Goal: Navigation & Orientation: Find specific page/section

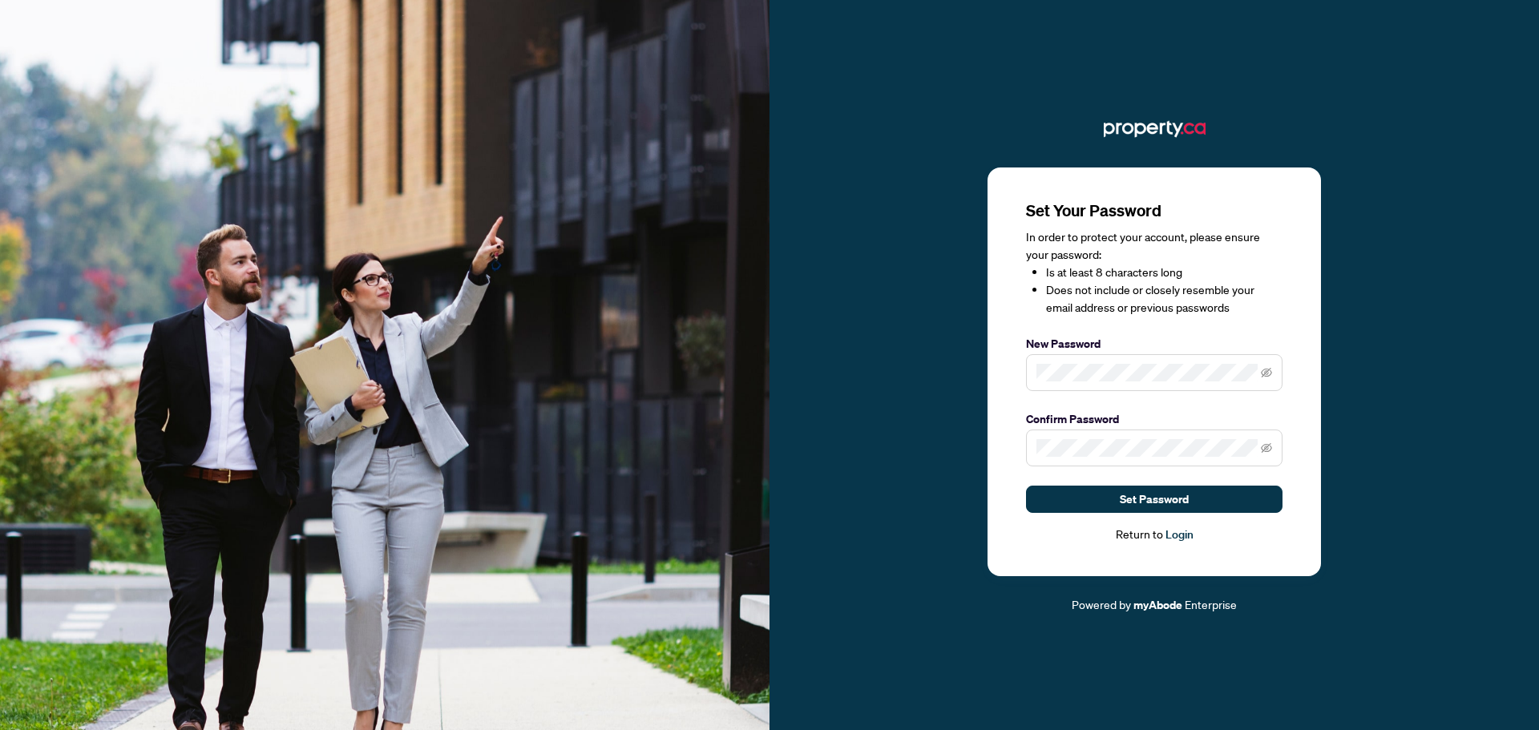
click at [1087, 364] on span at bounding box center [1154, 372] width 256 height 37
click at [1264, 450] on icon "eye-invisible" at bounding box center [1265, 447] width 11 height 11
click at [1264, 450] on icon "eye" at bounding box center [1265, 447] width 11 height 11
click at [1263, 369] on icon "eye-invisible" at bounding box center [1265, 372] width 11 height 11
click at [1263, 369] on icon "eye" at bounding box center [1265, 372] width 11 height 11
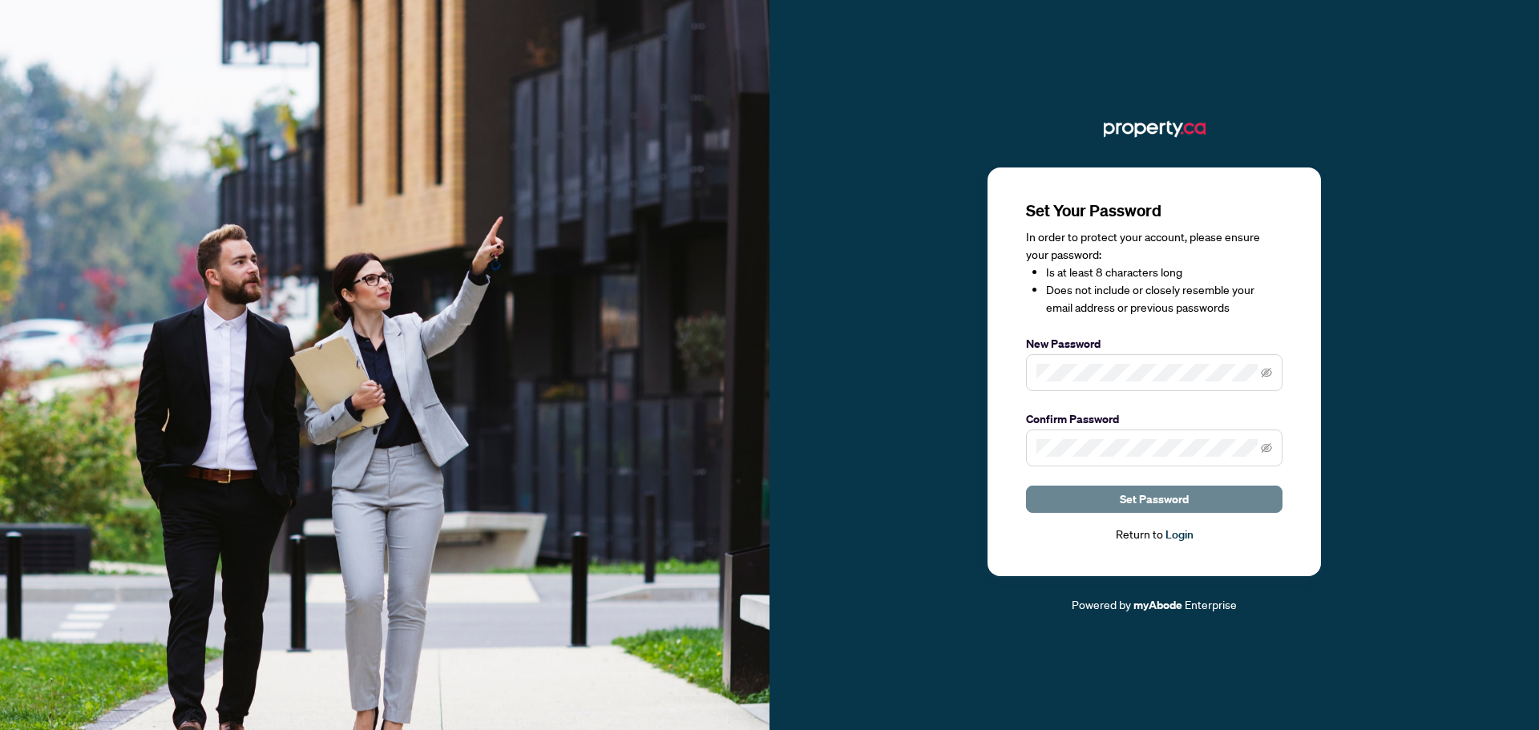
click at [1187, 487] on span "Set Password" at bounding box center [1153, 499] width 69 height 26
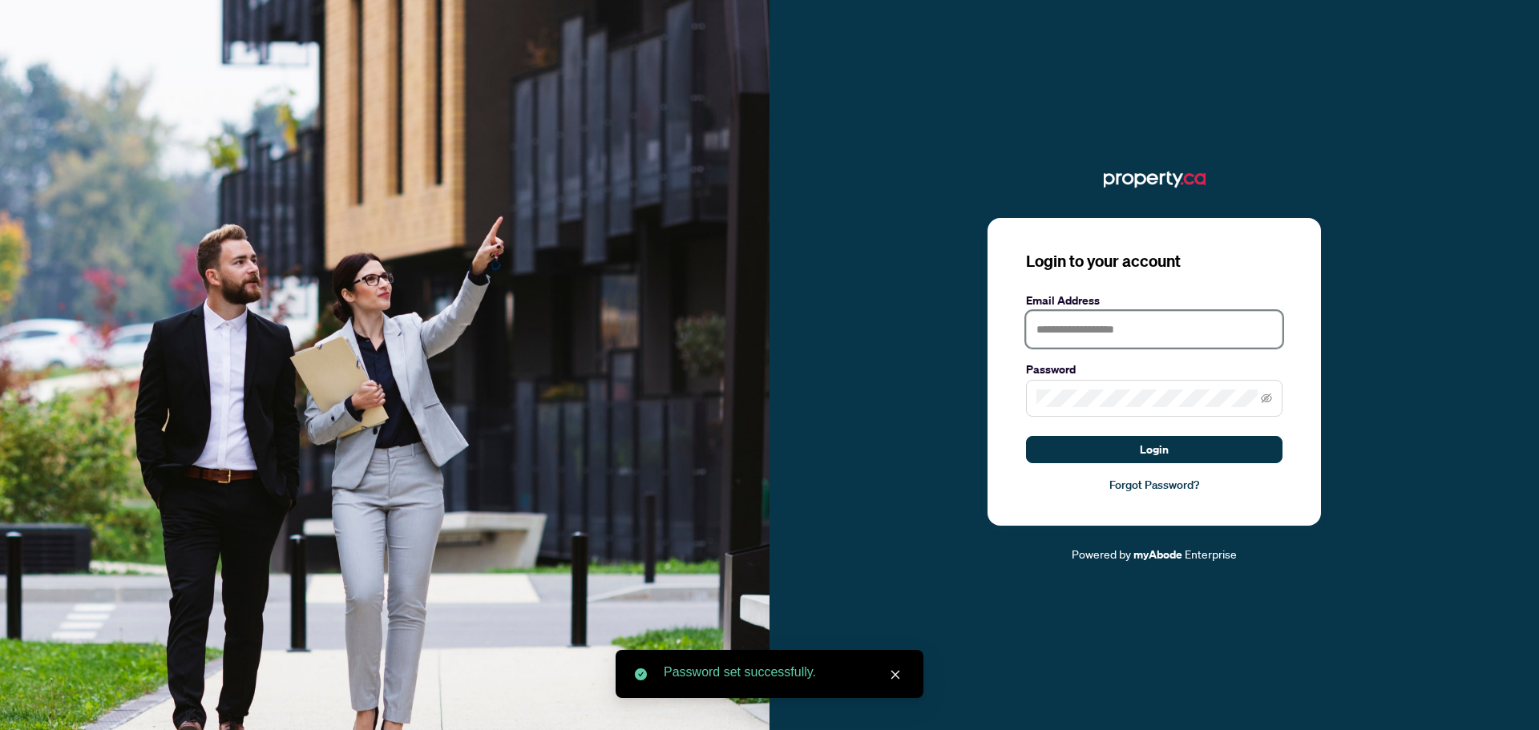
click at [1144, 334] on input "text" at bounding box center [1154, 329] width 256 height 37
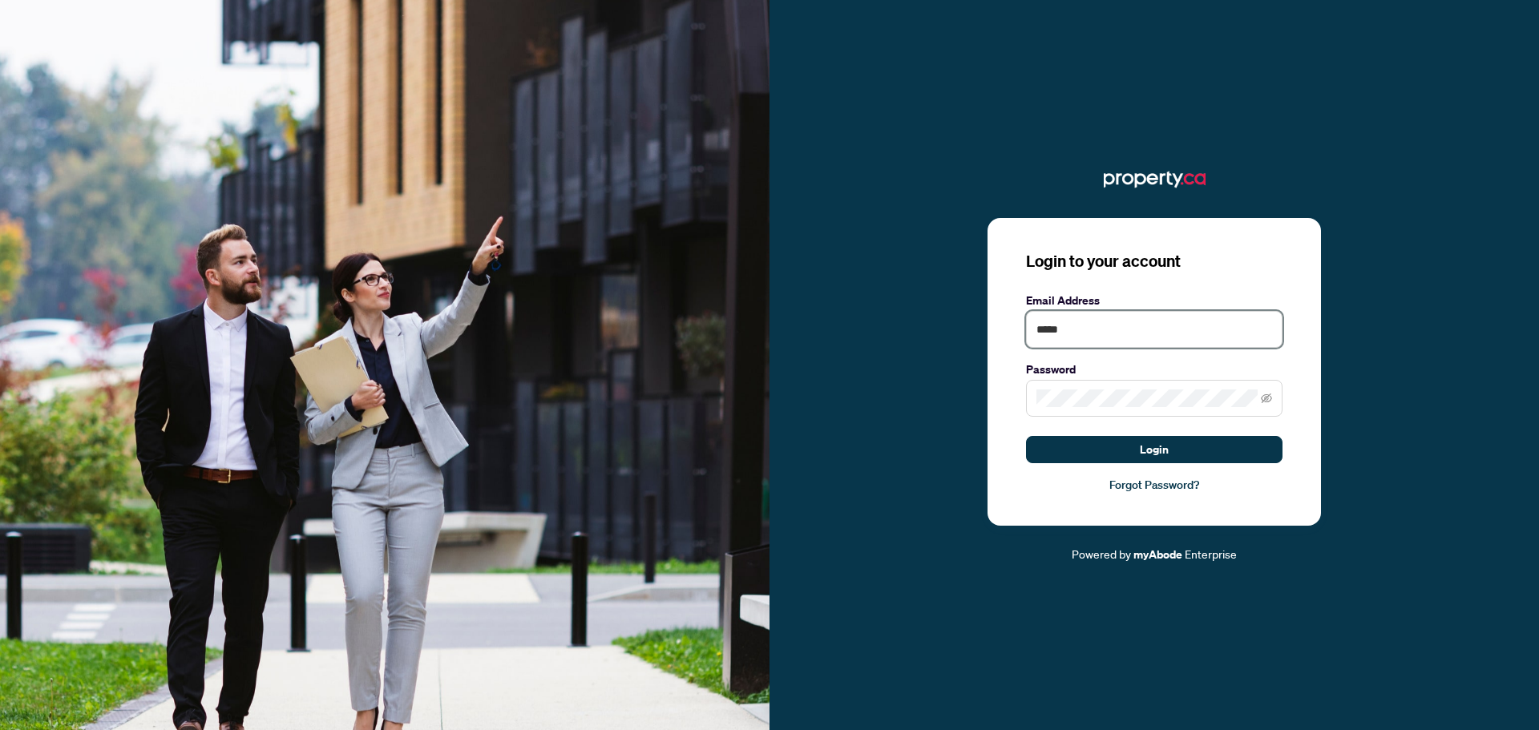
type input "**********"
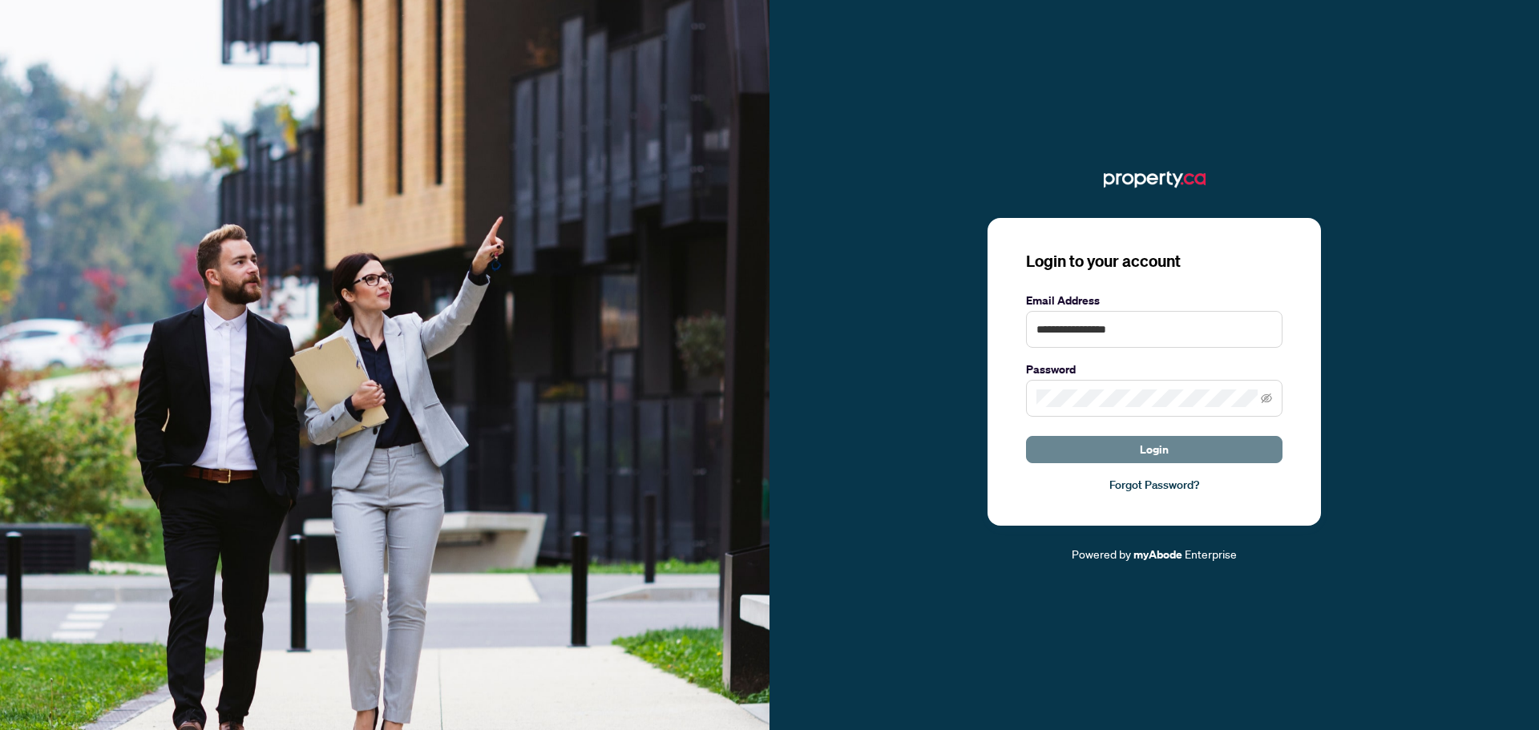
click at [1184, 446] on button "Login" at bounding box center [1154, 449] width 256 height 27
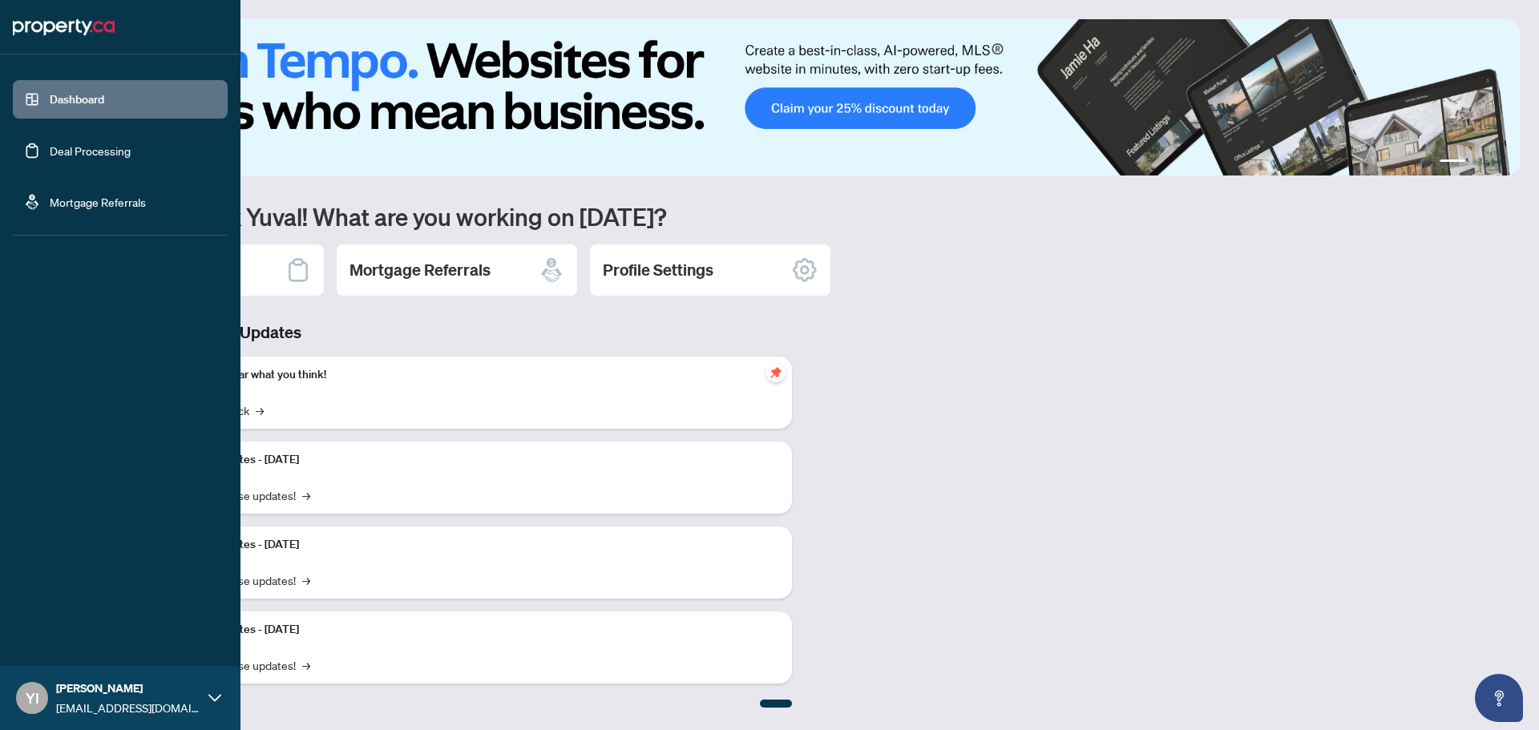
click at [50, 153] on link "Deal Processing" at bounding box center [90, 150] width 81 height 14
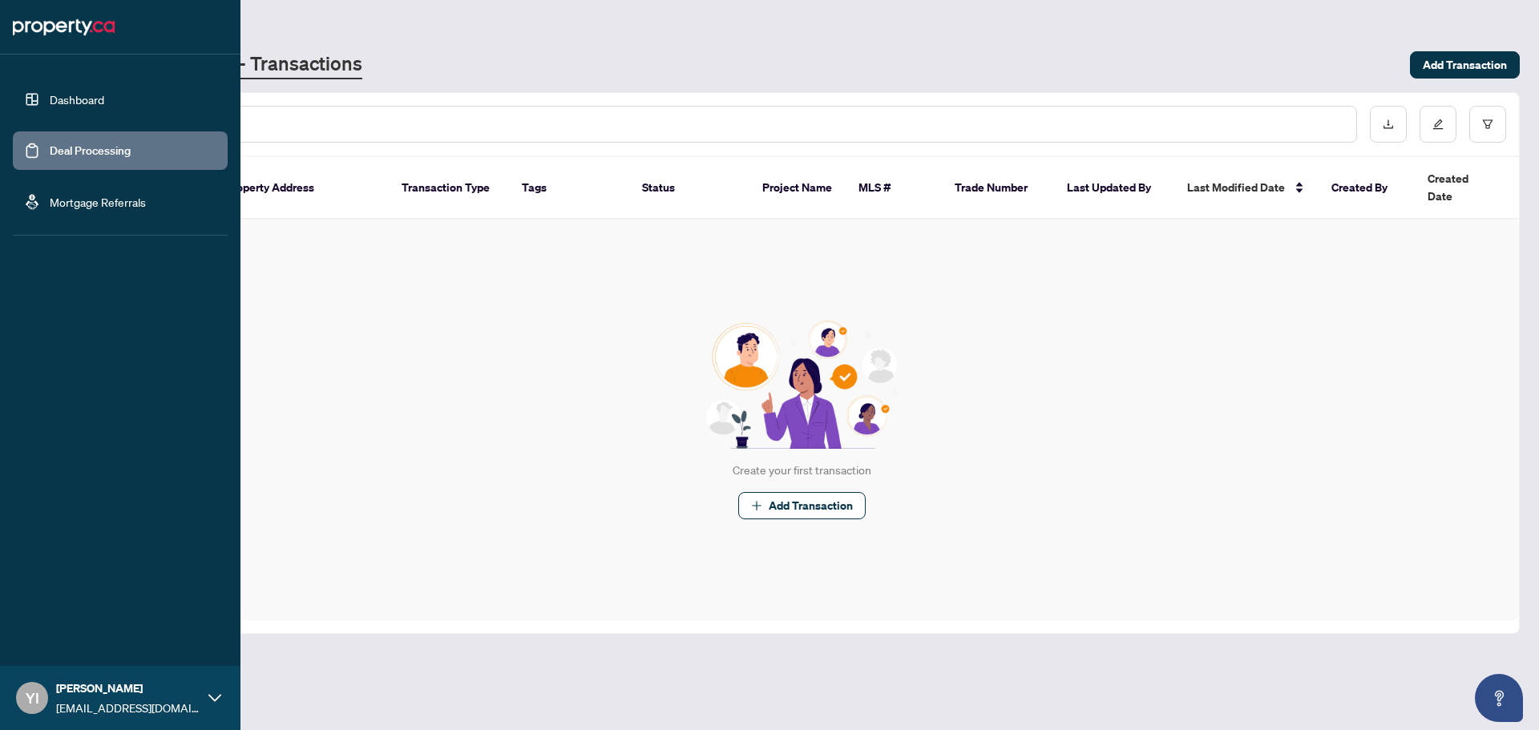
click at [50, 207] on link "Mortgage Referrals" at bounding box center [98, 202] width 96 height 14
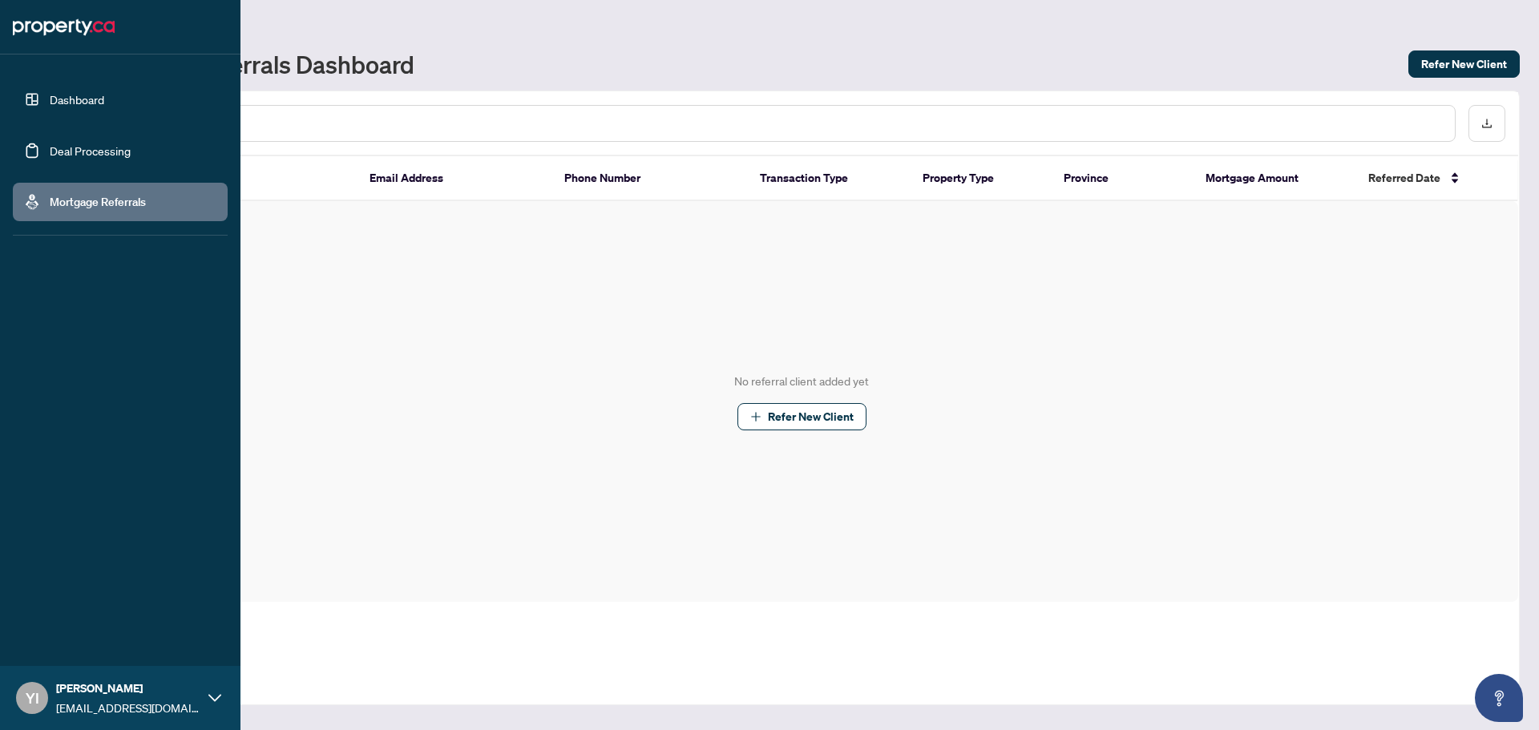
click at [75, 93] on link "Dashboard" at bounding box center [77, 99] width 54 height 14
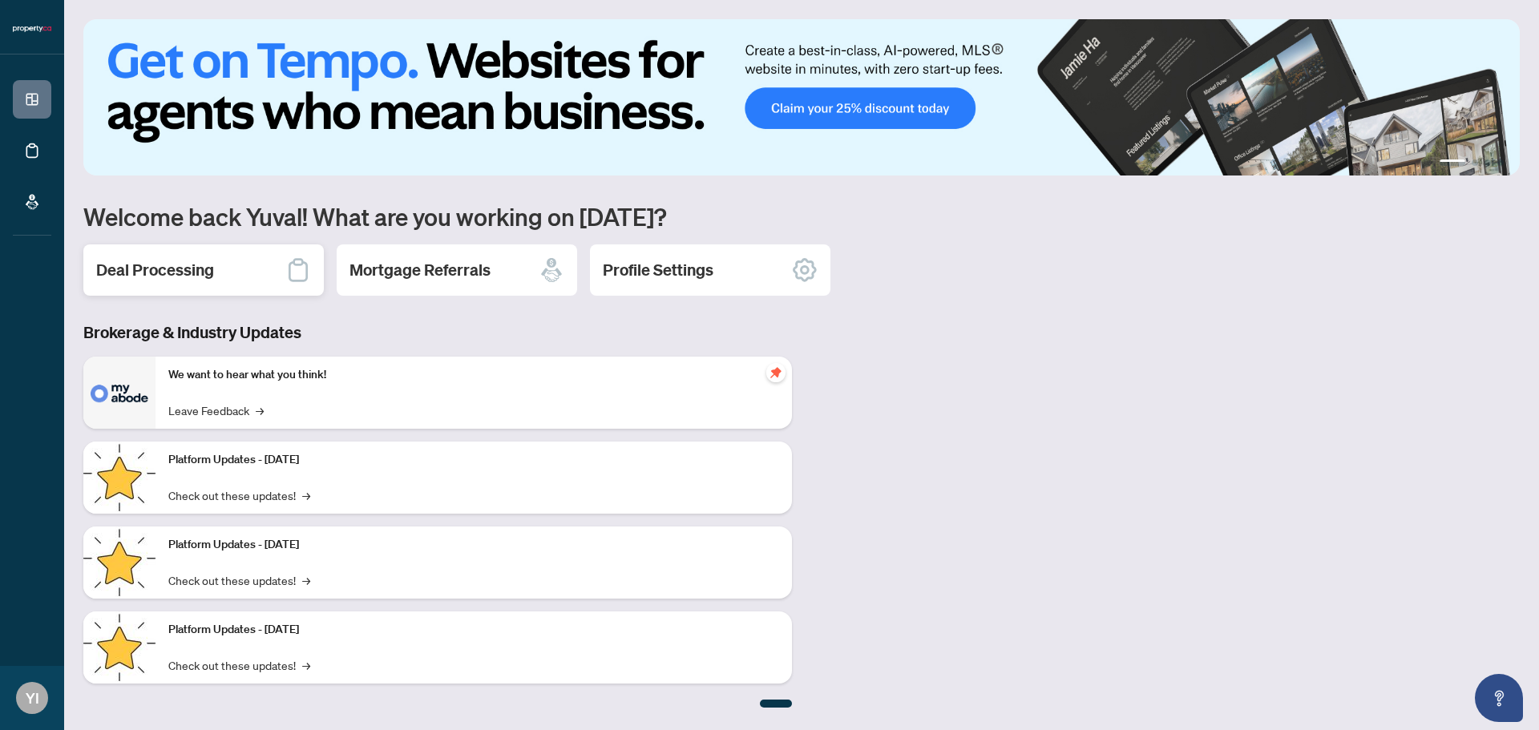
click at [295, 260] on icon at bounding box center [297, 270] width 19 height 23
